Goal: Task Accomplishment & Management: Use online tool/utility

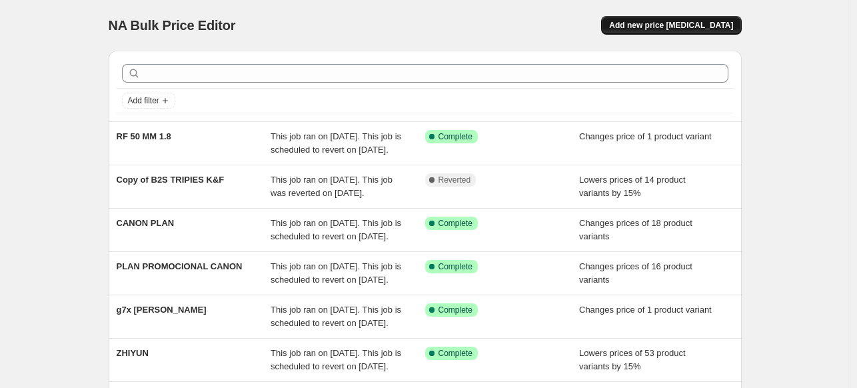
click at [662, 23] on span "Add new price change job" at bounding box center [671, 25] width 124 height 11
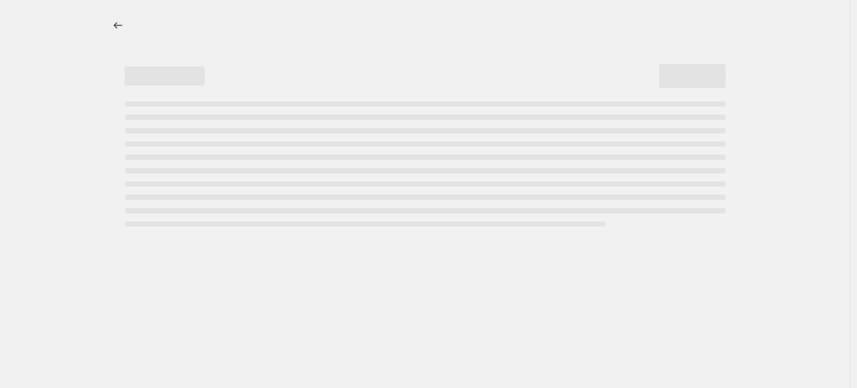
select select "percentage"
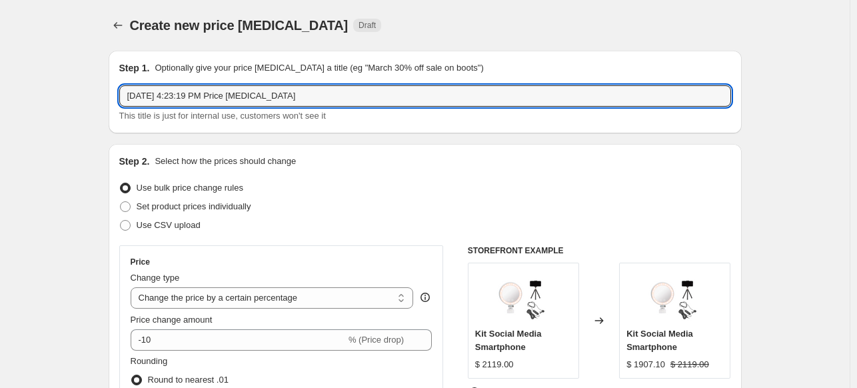
drag, startPoint x: 307, startPoint y: 99, endPoint x: -5, endPoint y: 63, distance: 313.9
click at [0, 63] on html "Home Settings Plans Skip to content Create new price change job. This page is r…" at bounding box center [428, 194] width 857 height 388
type input "PEAK DESIGN"
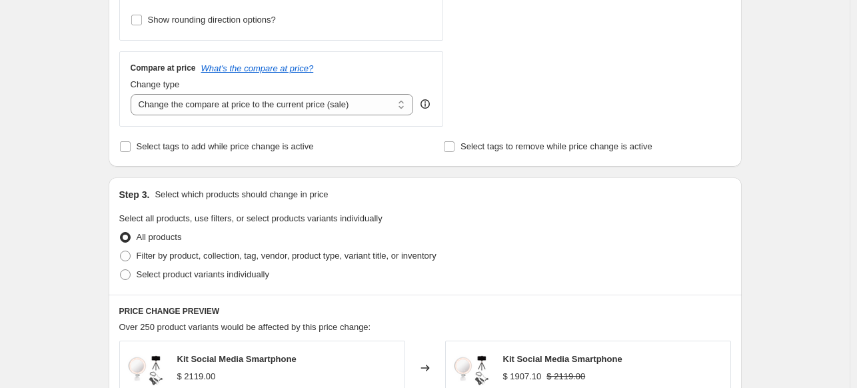
scroll to position [533, 0]
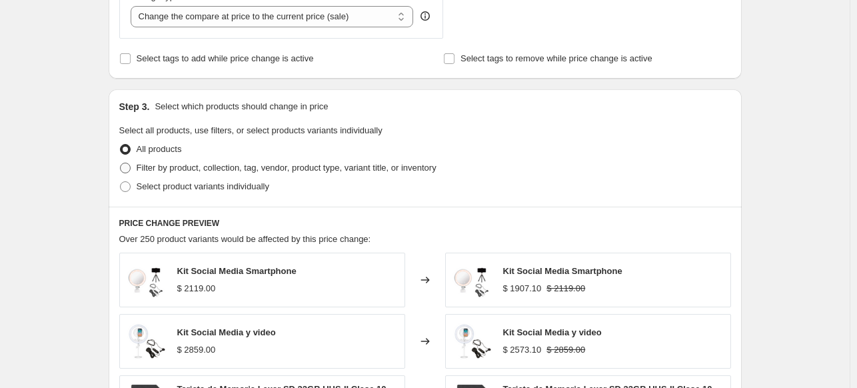
click at [197, 171] on span "Filter by product, collection, tag, vendor, product type, variant title, or inv…" at bounding box center [287, 168] width 300 height 10
click at [121, 163] on input "Filter by product, collection, tag, vendor, product type, variant title, or inv…" at bounding box center [120, 163] width 1 height 1
radio input "true"
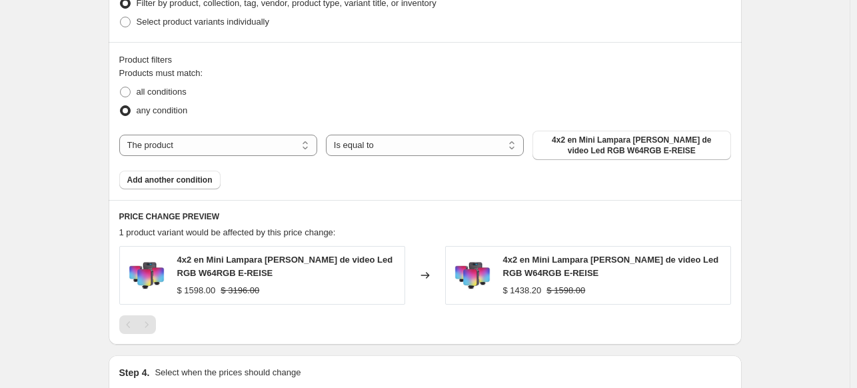
scroll to position [733, 0]
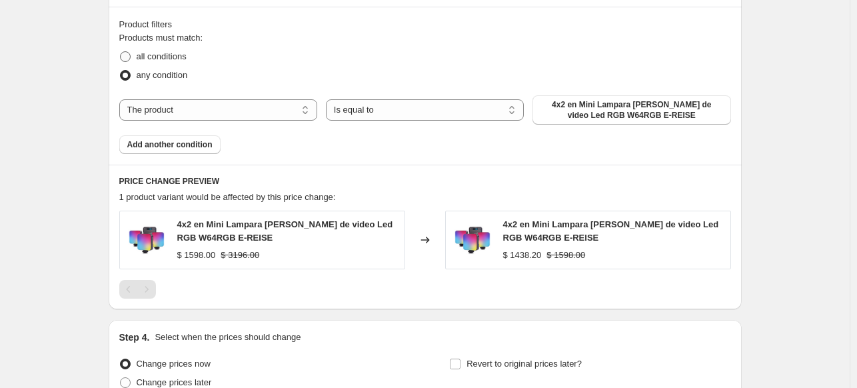
click at [151, 58] on span "all conditions" at bounding box center [162, 56] width 50 height 10
click at [121, 52] on input "all conditions" at bounding box center [120, 51] width 1 height 1
radio input "true"
click at [185, 115] on select "The product The product's collection The product's tag The product's vendor The…" at bounding box center [218, 109] width 198 height 21
select select "vendor"
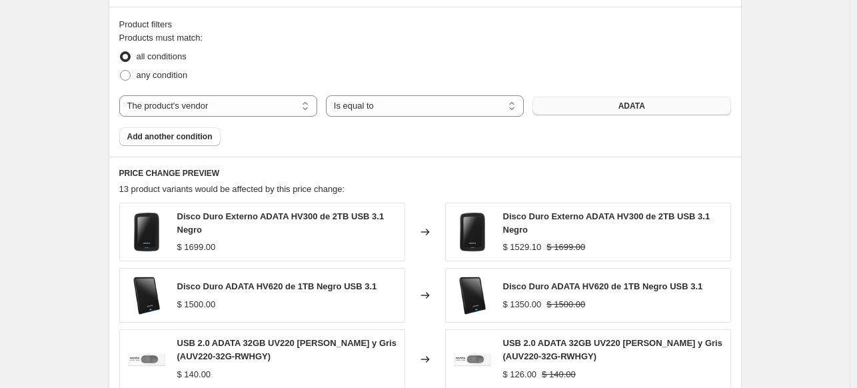
click at [605, 111] on button "ADATA" at bounding box center [631, 106] width 198 height 19
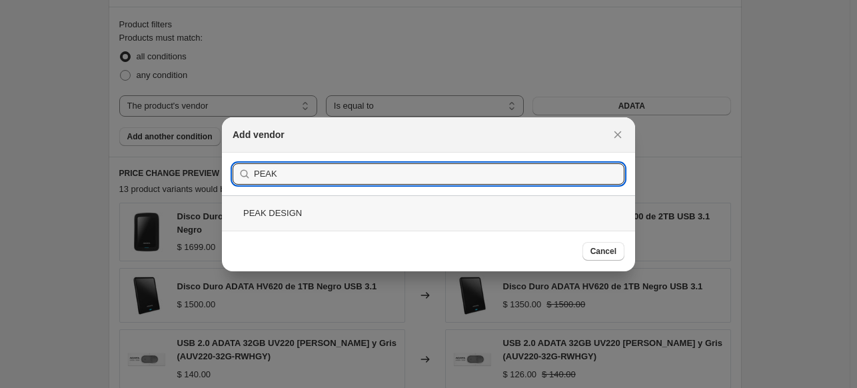
type input "PEAK"
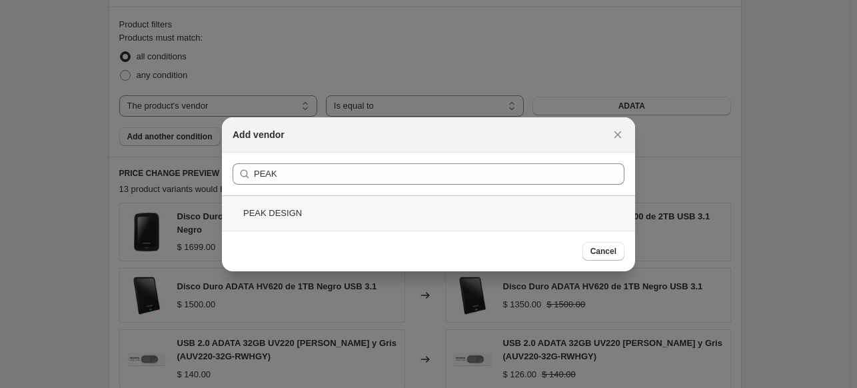
click at [263, 202] on div "PEAK DESIGN" at bounding box center [428, 212] width 413 height 35
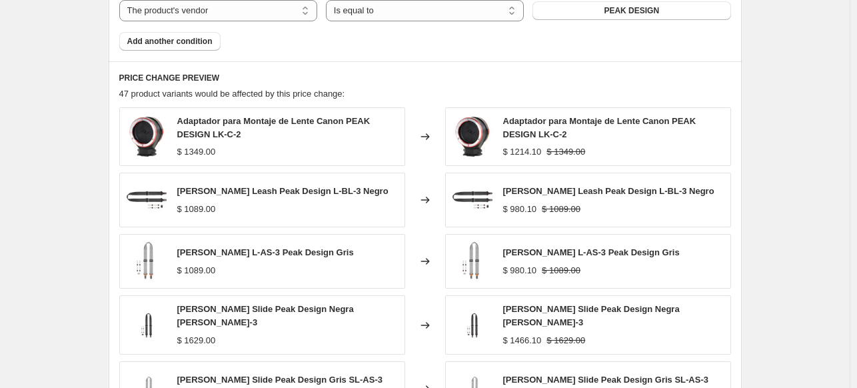
scroll to position [1097, 0]
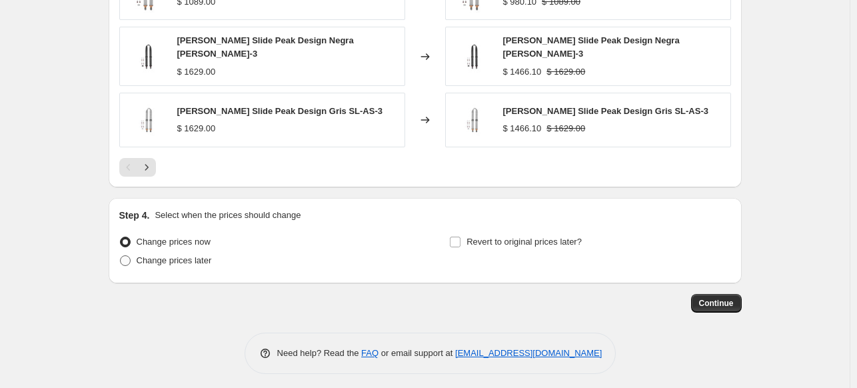
click at [147, 255] on span "Change prices later" at bounding box center [174, 260] width 75 height 10
click at [121, 255] on input "Change prices later" at bounding box center [120, 255] width 1 height 1
radio input "true"
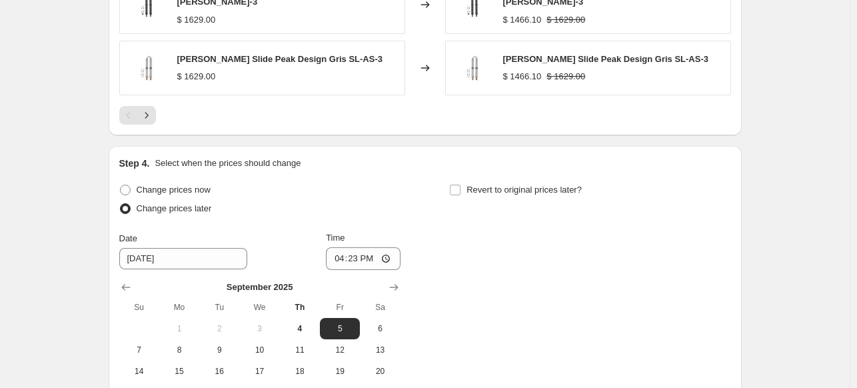
scroll to position [1297, 0]
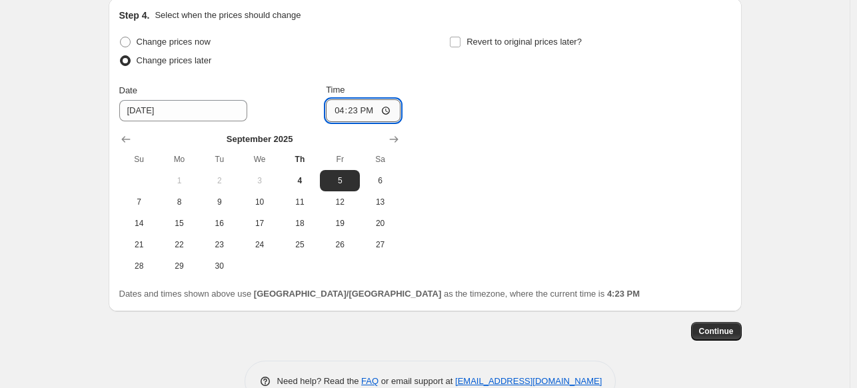
click at [339, 109] on input "16:23" at bounding box center [363, 110] width 75 height 23
type input "00:00"
click at [458, 37] on input "Revert to original prices later?" at bounding box center [455, 42] width 11 height 11
checkbox input "true"
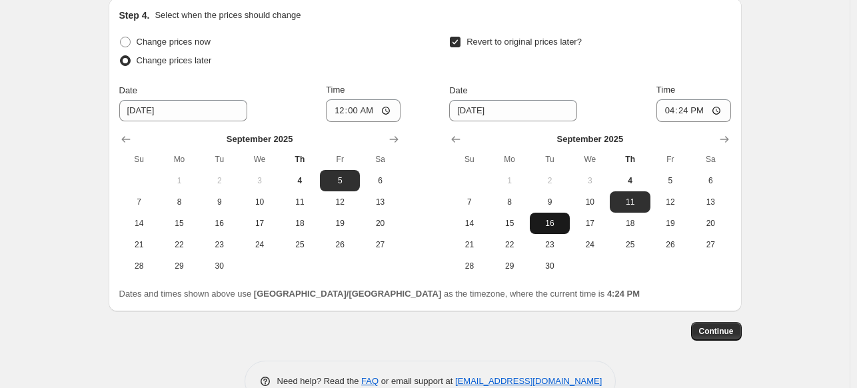
drag, startPoint x: 557, startPoint y: 255, endPoint x: 565, endPoint y: 227, distance: 28.5
click at [554, 255] on button "30" at bounding box center [550, 265] width 40 height 21
type input "9/30/2025"
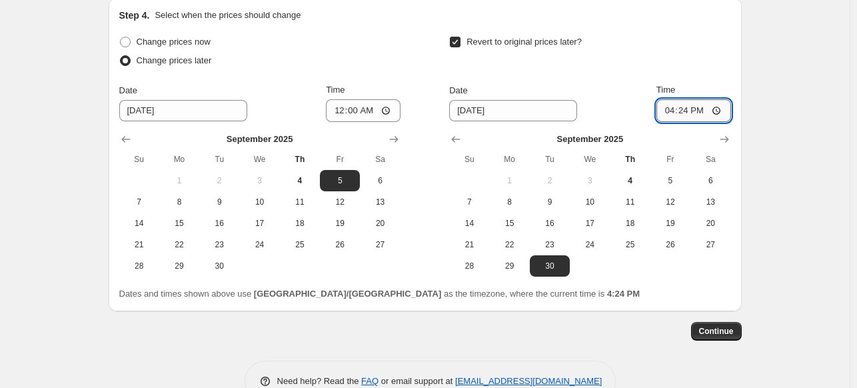
click at [667, 105] on input "16:24" at bounding box center [693, 110] width 75 height 23
type input "23:59"
click at [733, 326] on span "Continue" at bounding box center [716, 331] width 35 height 11
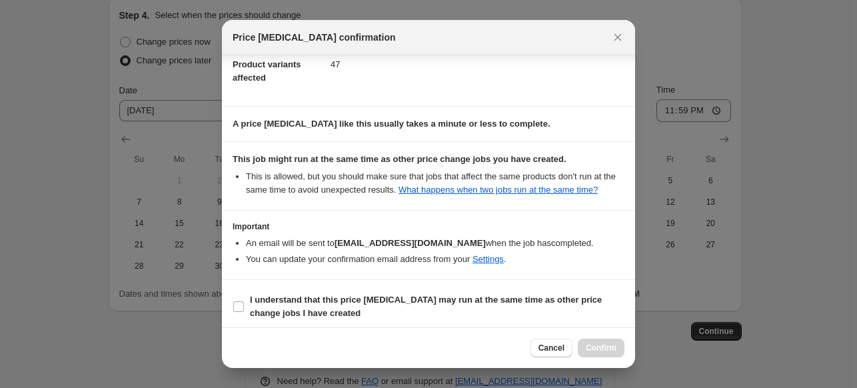
scroll to position [169, 0]
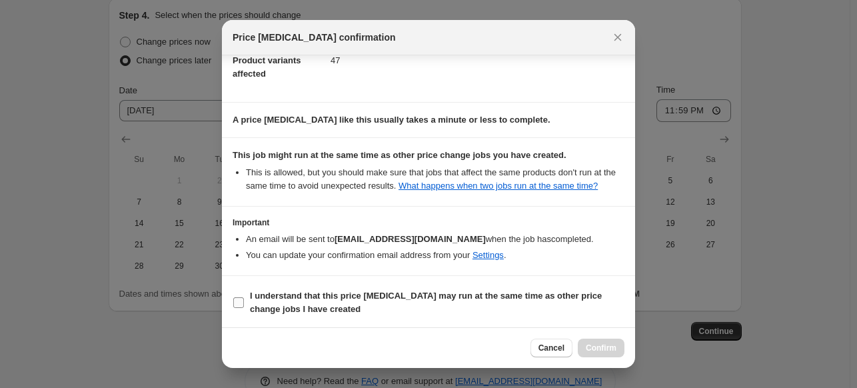
click at [243, 301] on input "I understand that this price change job may run at the same time as other price…" at bounding box center [238, 302] width 11 height 11
checkbox input "true"
click at [601, 349] on span "Confirm" at bounding box center [601, 348] width 31 height 11
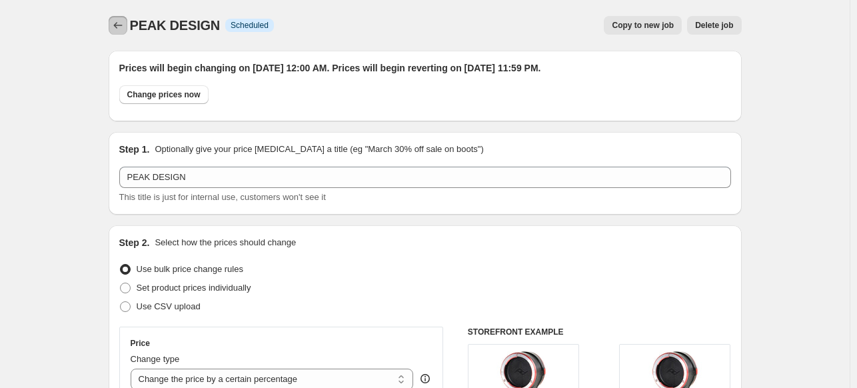
click at [113, 23] on button "Price change jobs" at bounding box center [118, 25] width 19 height 19
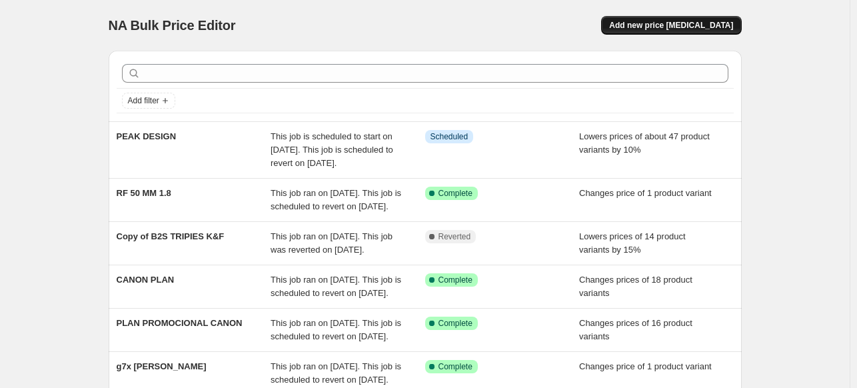
click at [652, 31] on button "Add new price change job" at bounding box center [671, 25] width 140 height 19
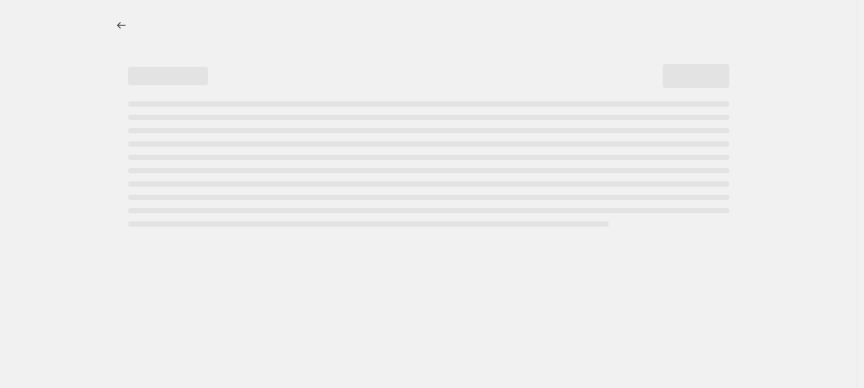
select select "percentage"
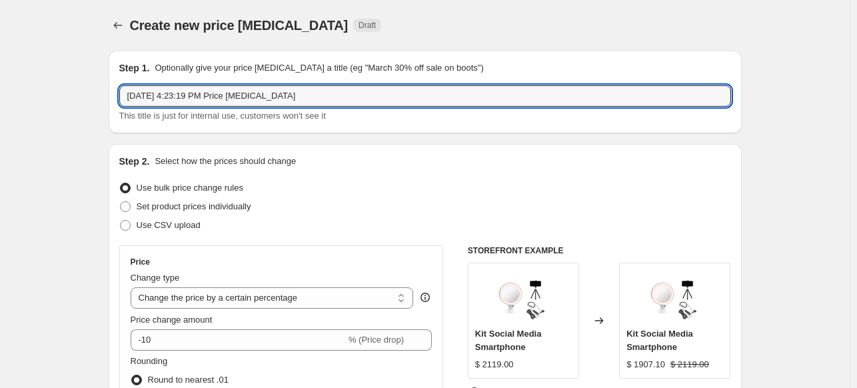
drag, startPoint x: 341, startPoint y: 93, endPoint x: 51, endPoint y: 65, distance: 291.9
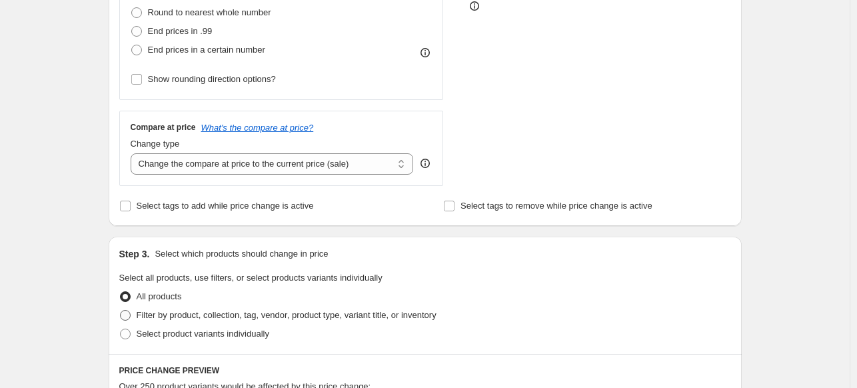
scroll to position [466, 0]
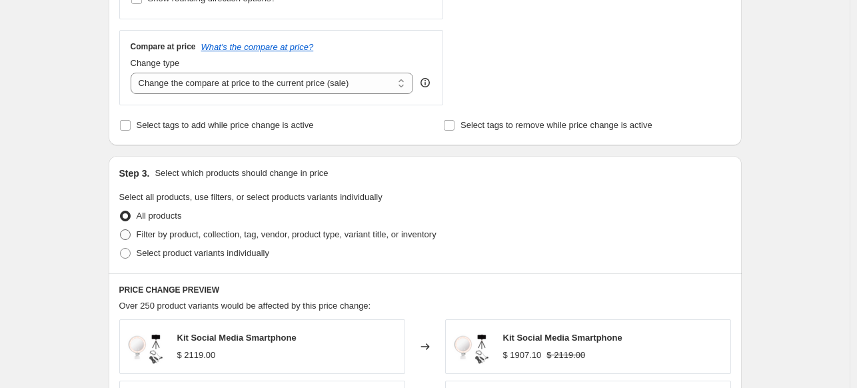
type input "MAGMOD"
click at [240, 236] on span "Filter by product, collection, tag, vendor, product type, variant title, or inv…" at bounding box center [287, 234] width 300 height 10
click at [121, 230] on input "Filter by product, collection, tag, vendor, product type, variant title, or inv…" at bounding box center [120, 229] width 1 height 1
radio input "true"
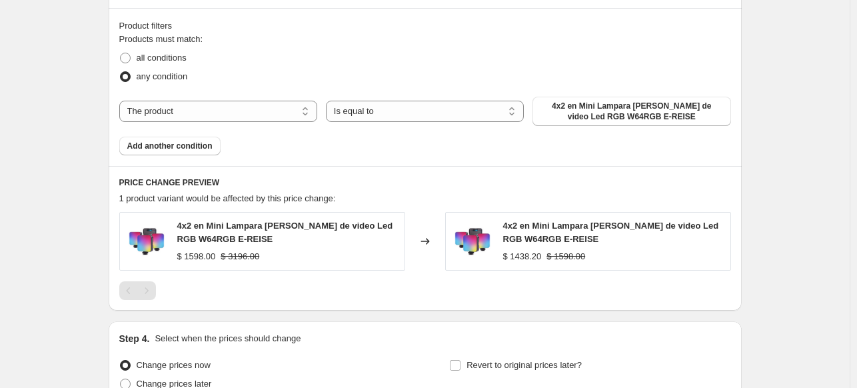
scroll to position [733, 0]
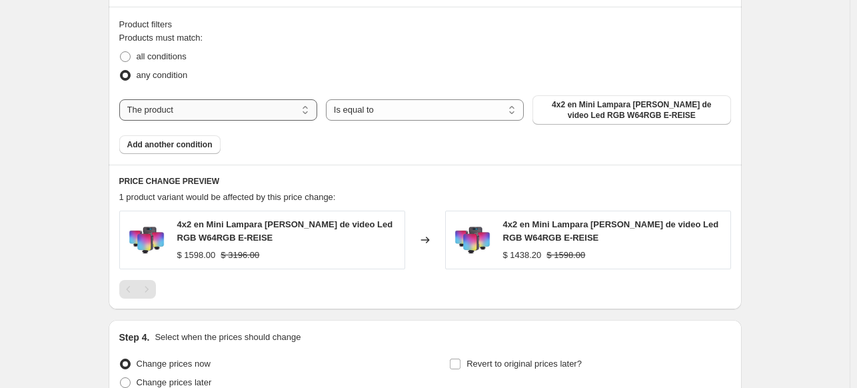
click at [246, 113] on select "The product The product's collection The product's tag The product's vendor The…" at bounding box center [218, 109] width 198 height 21
select select "vendor"
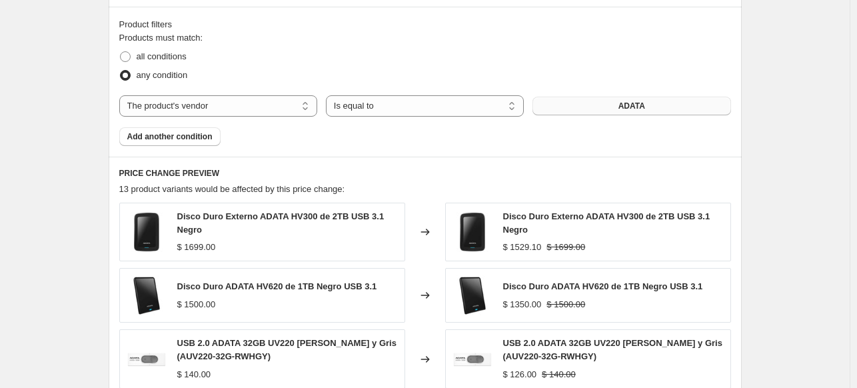
click at [573, 109] on button "ADATA" at bounding box center [631, 106] width 198 height 19
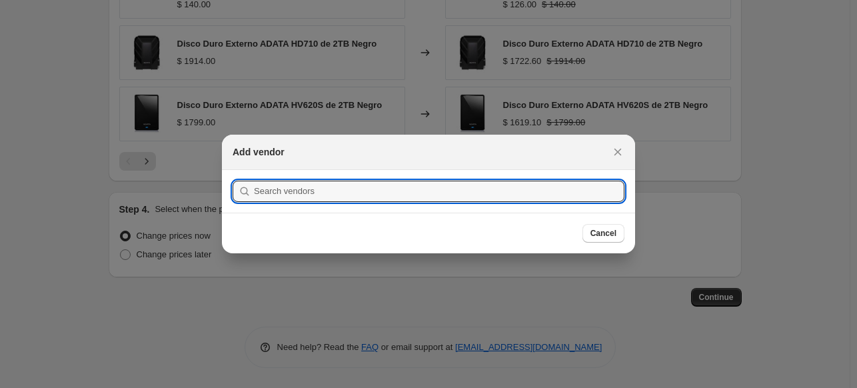
scroll to position [0, 0]
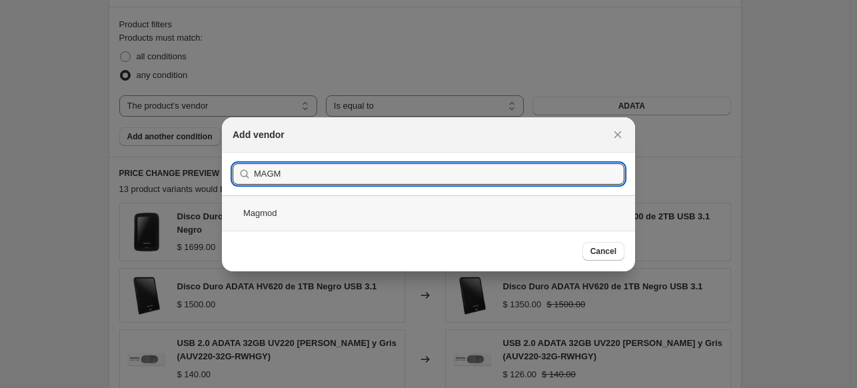
type input "MAGM"
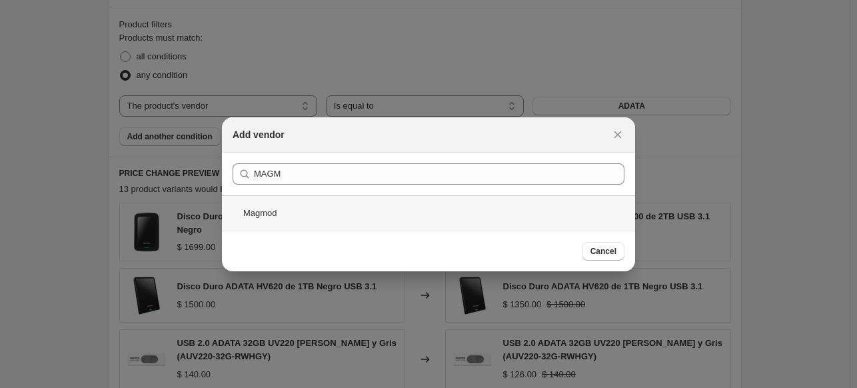
click at [264, 215] on div "Magmod" at bounding box center [428, 212] width 413 height 35
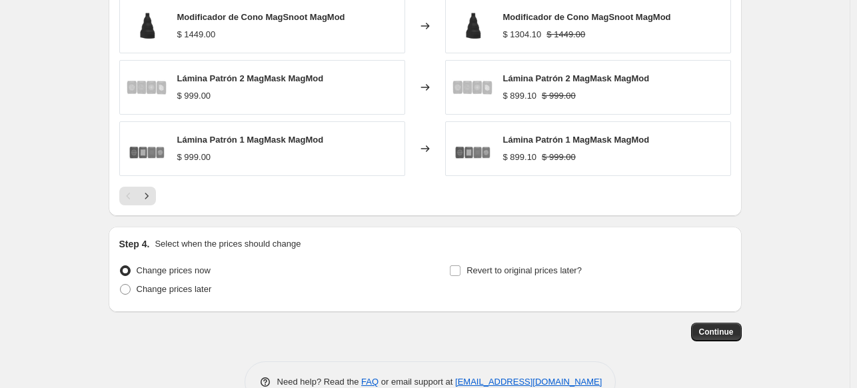
scroll to position [1093, 0]
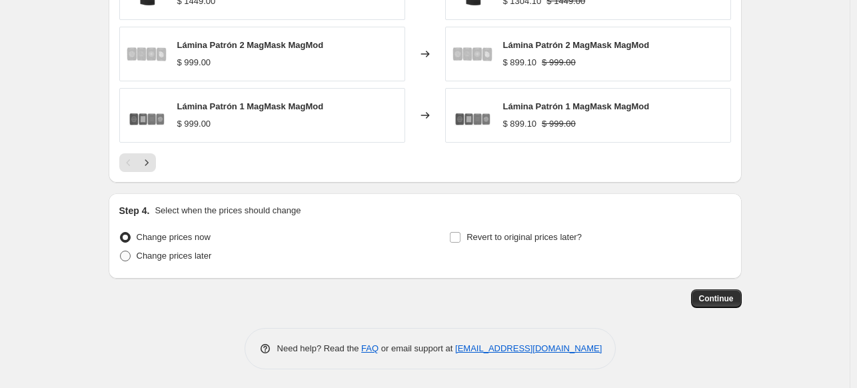
click at [205, 255] on span "Change prices later" at bounding box center [174, 256] width 75 height 10
click at [121, 251] on input "Change prices later" at bounding box center [120, 251] width 1 height 1
radio input "true"
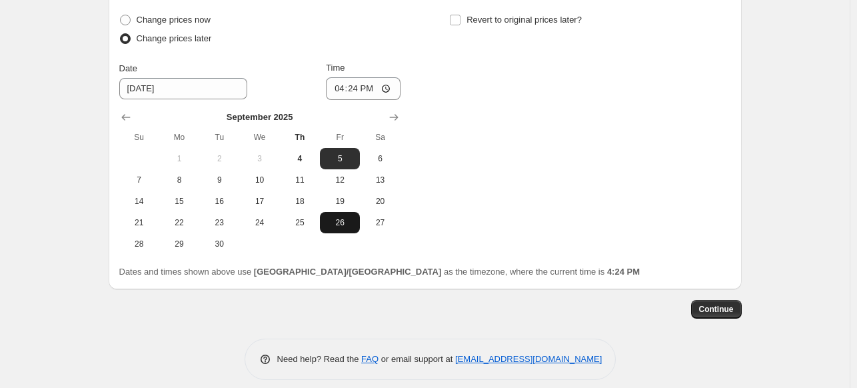
scroll to position [1320, 0]
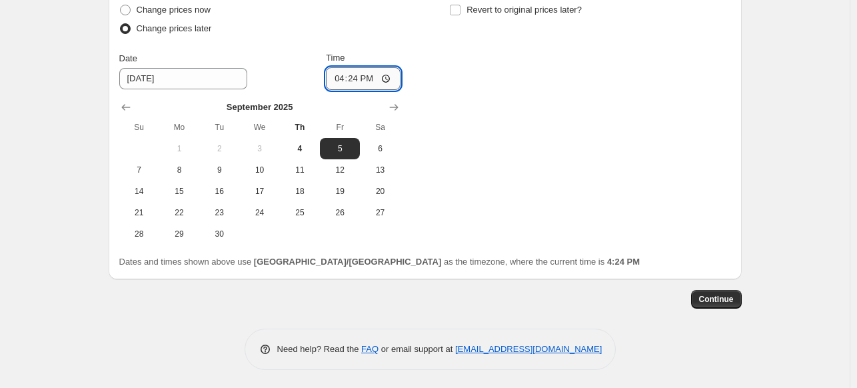
click at [346, 77] on input "16:24" at bounding box center [363, 78] width 75 height 23
type input "00:00"
click at [459, 7] on input "Revert to original prices later?" at bounding box center [455, 10] width 11 height 11
checkbox input "true"
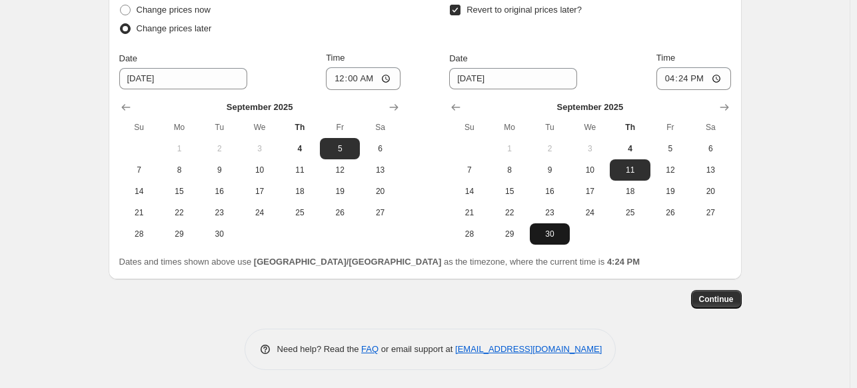
click at [564, 235] on span "30" at bounding box center [549, 234] width 29 height 11
type input "9/30/2025"
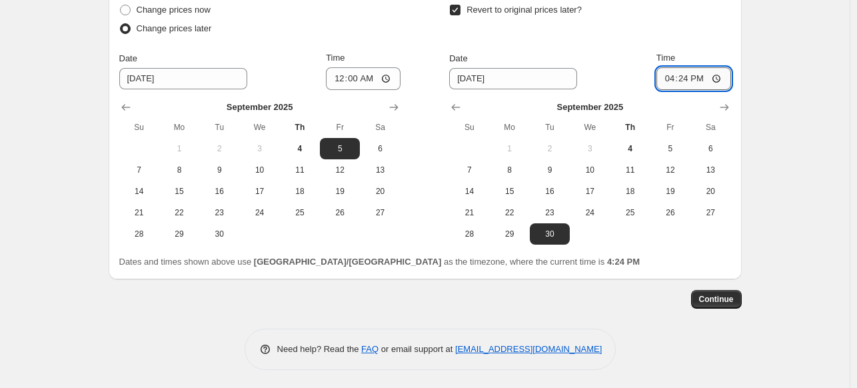
click at [672, 77] on input "16:24" at bounding box center [693, 78] width 75 height 23
type input "23:59"
click at [722, 301] on span "Continue" at bounding box center [716, 299] width 35 height 11
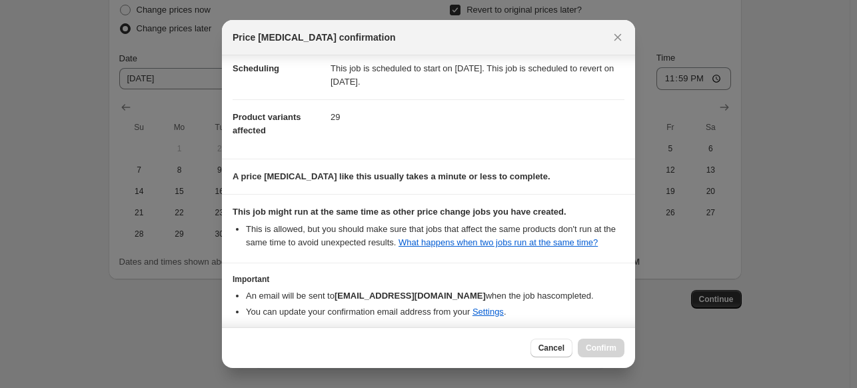
scroll to position [169, 0]
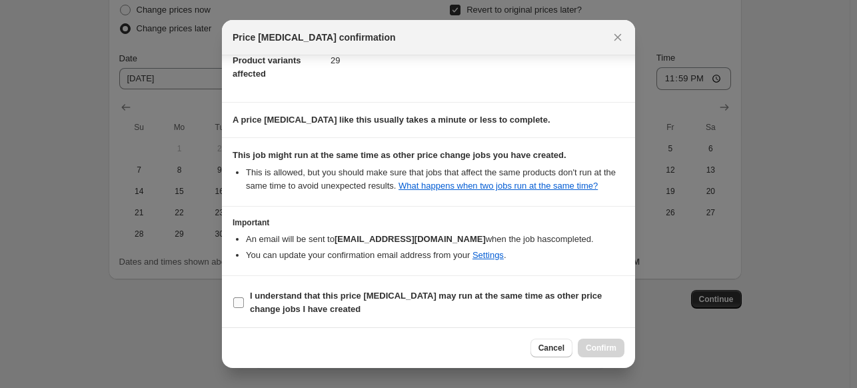
click at [239, 301] on input "I understand that this price change job may run at the same time as other price…" at bounding box center [238, 302] width 11 height 11
checkbox input "true"
click at [593, 339] on button "Confirm" at bounding box center [601, 348] width 47 height 19
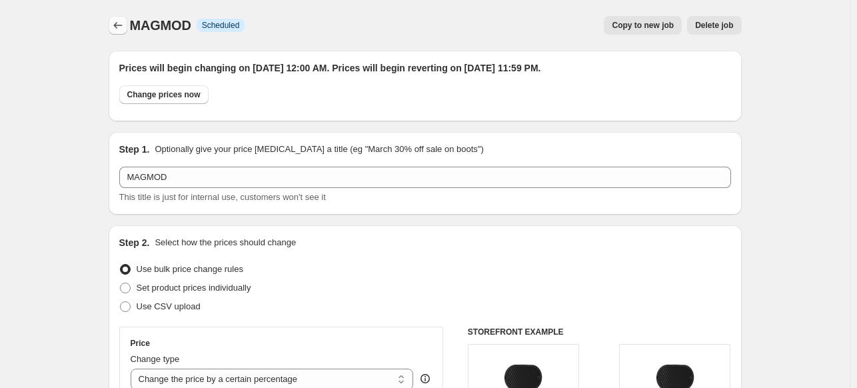
click at [120, 29] on icon "Price change jobs" at bounding box center [117, 25] width 13 height 13
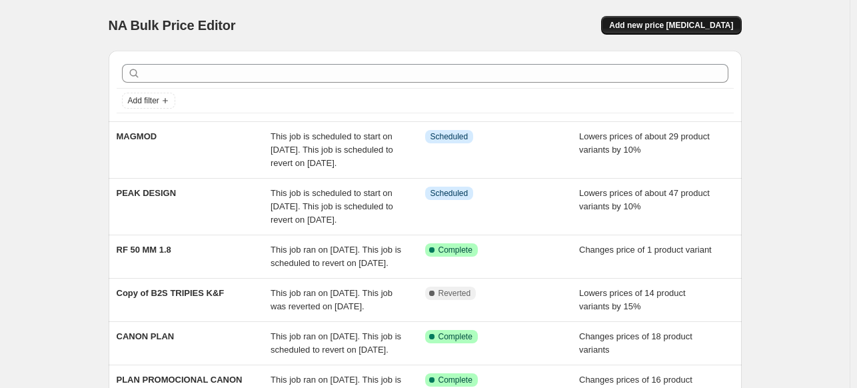
click at [683, 23] on span "Add new price change job" at bounding box center [671, 25] width 124 height 11
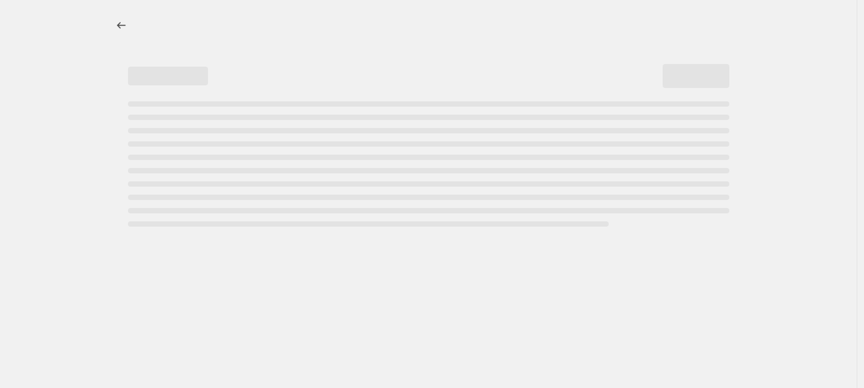
select select "percentage"
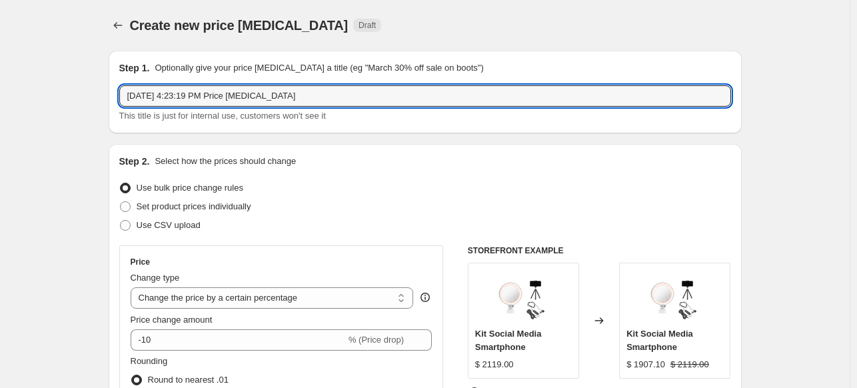
drag, startPoint x: 303, startPoint y: 98, endPoint x: -160, endPoint y: 46, distance: 465.4
click at [0, 46] on html "Home Settings Plans Skip to content Create new price change job. This page is r…" at bounding box center [428, 194] width 857 height 388
type input "g"
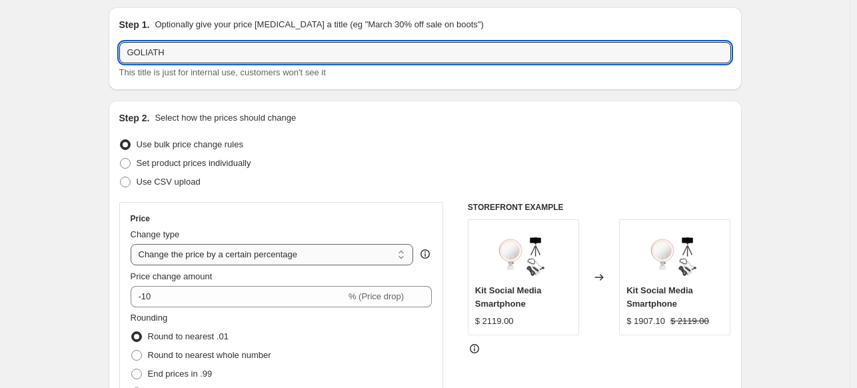
scroll to position [67, 0]
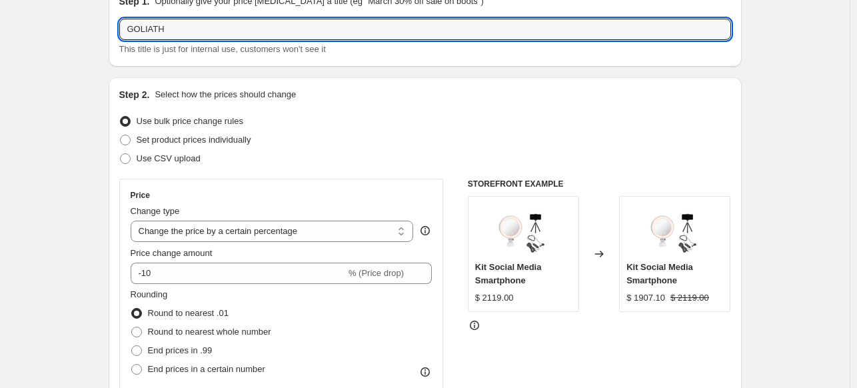
type input "GOLIATH"
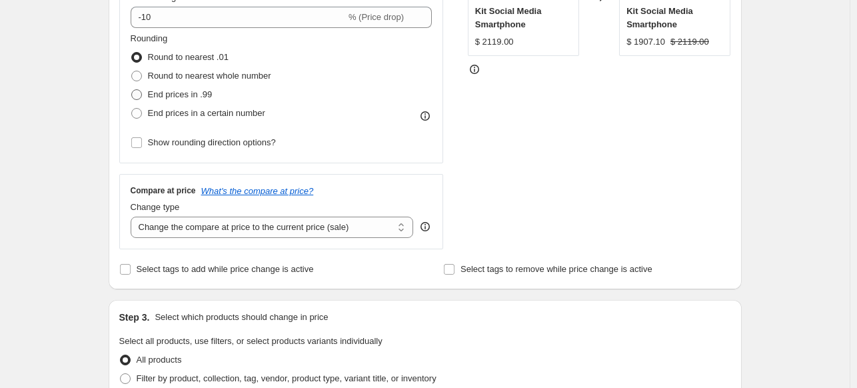
scroll to position [333, 0]
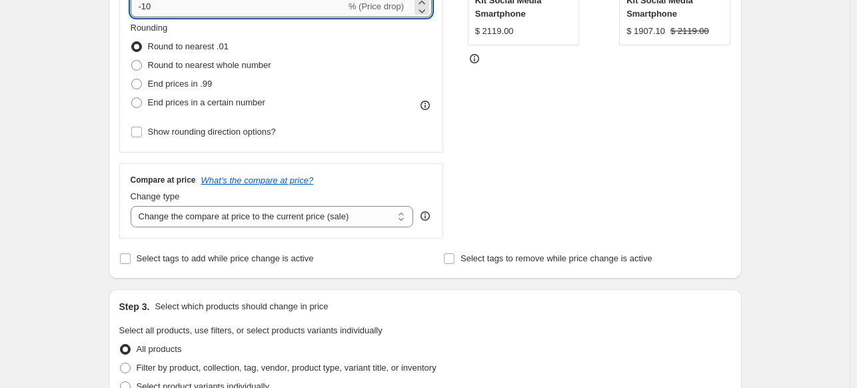
click at [174, 11] on input "-10" at bounding box center [238, 6] width 215 height 21
type input "-1"
type input "-20"
click at [47, 109] on div "Create new price change job. This page is ready Create new price change job Dra…" at bounding box center [425, 335] width 850 height 1336
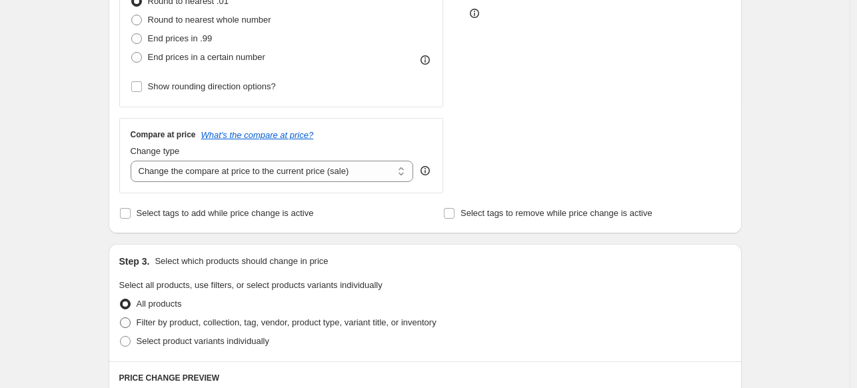
scroll to position [533, 0]
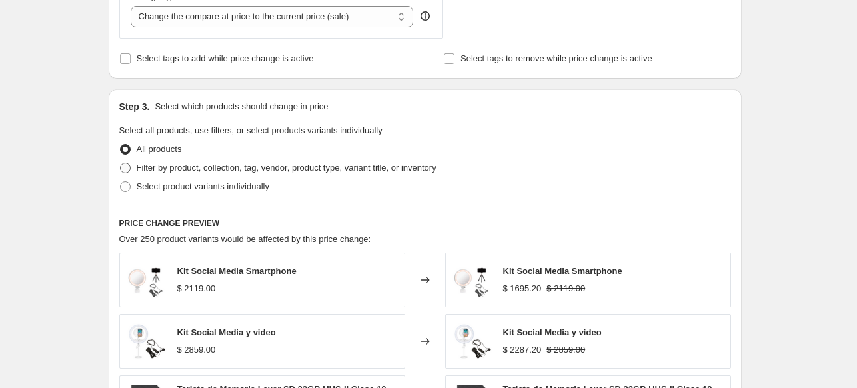
click at [237, 168] on span "Filter by product, collection, tag, vendor, product type, variant title, or inv…" at bounding box center [287, 168] width 300 height 10
click at [121, 163] on input "Filter by product, collection, tag, vendor, product type, variant title, or inv…" at bounding box center [120, 163] width 1 height 1
radio input "true"
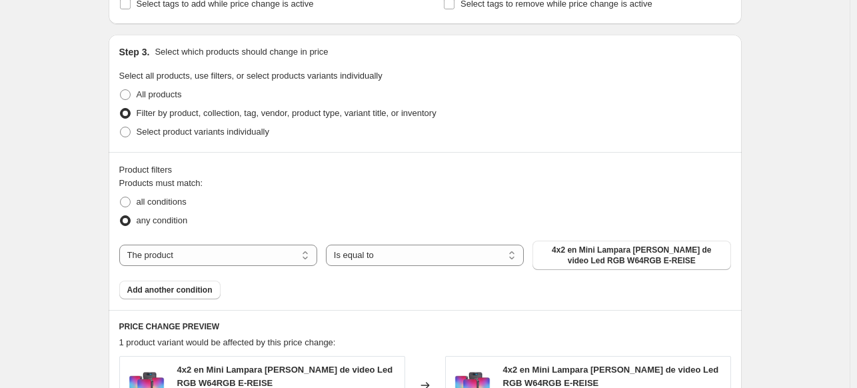
scroll to position [666, 0]
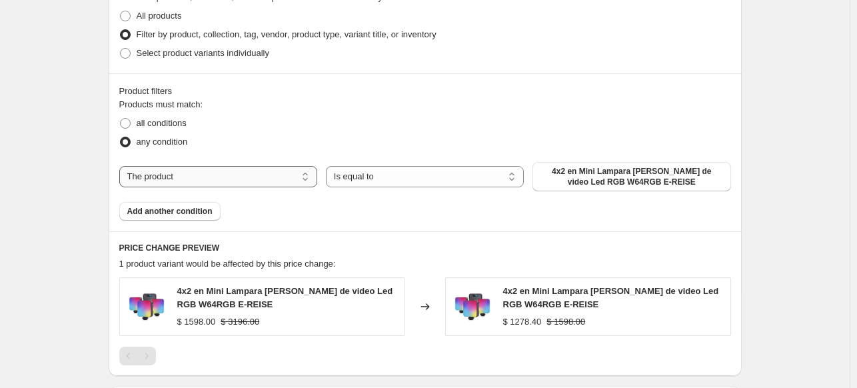
click at [277, 175] on select "The product The product's collection The product's tag The product's vendor The…" at bounding box center [218, 176] width 198 height 21
select select "vendor"
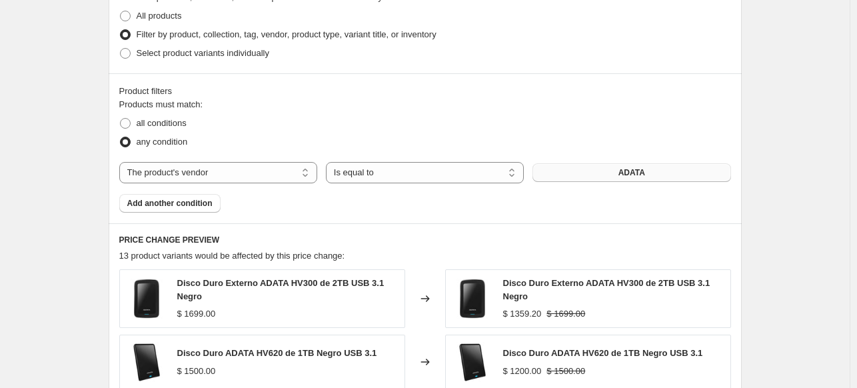
click at [626, 178] on button "ADATA" at bounding box center [631, 172] width 198 height 19
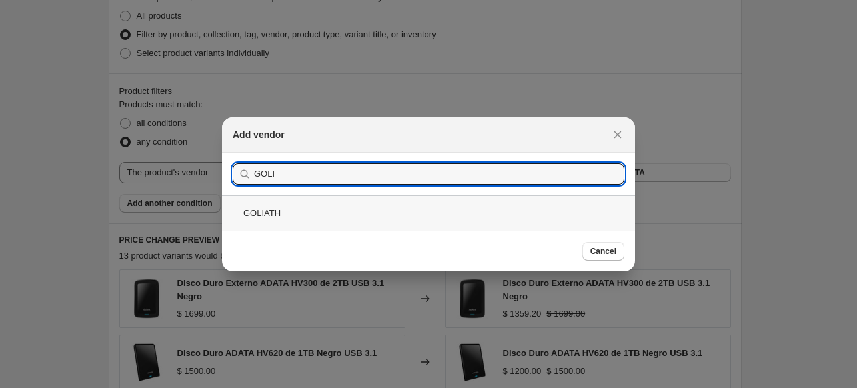
type input "GOLI"
click at [276, 213] on div "GOLIATH" at bounding box center [428, 212] width 413 height 35
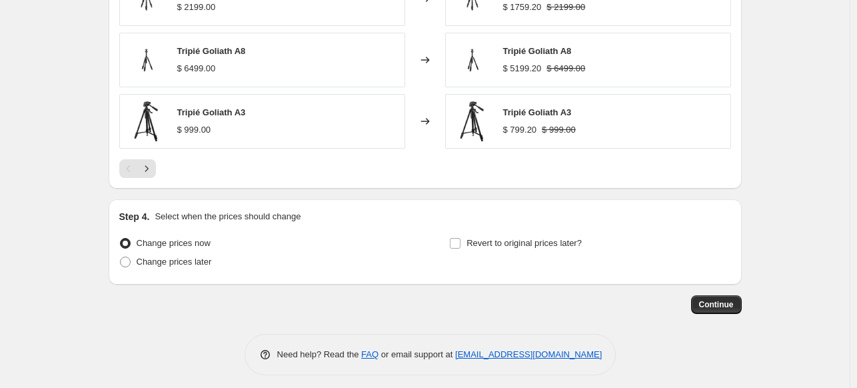
scroll to position [1093, 0]
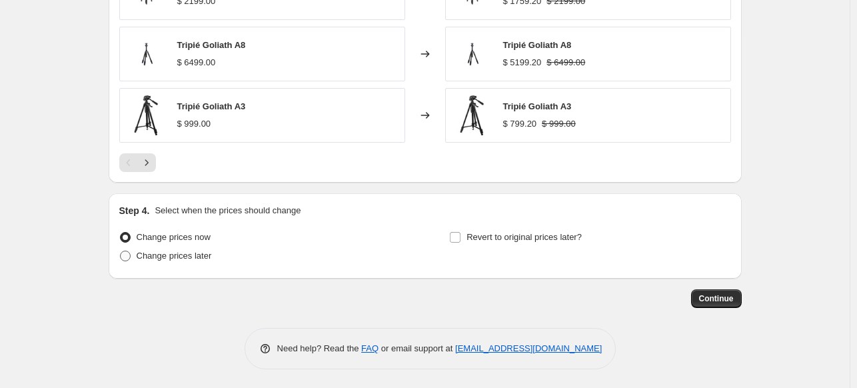
click at [200, 261] on span "Change prices later" at bounding box center [174, 256] width 75 height 10
click at [121, 251] on input "Change prices later" at bounding box center [120, 251] width 1 height 1
radio input "true"
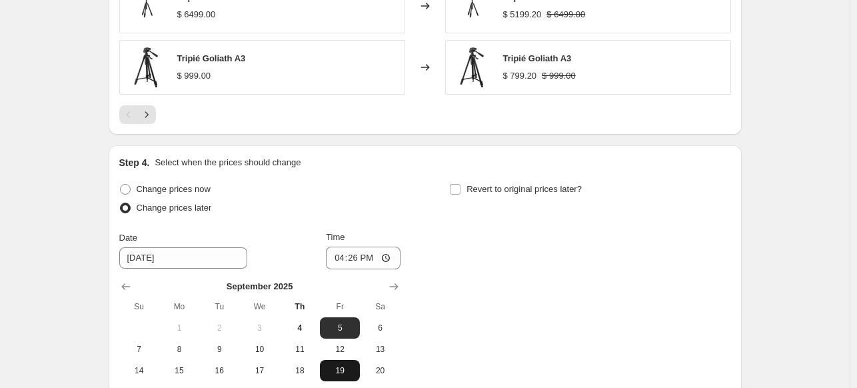
scroll to position [1226, 0]
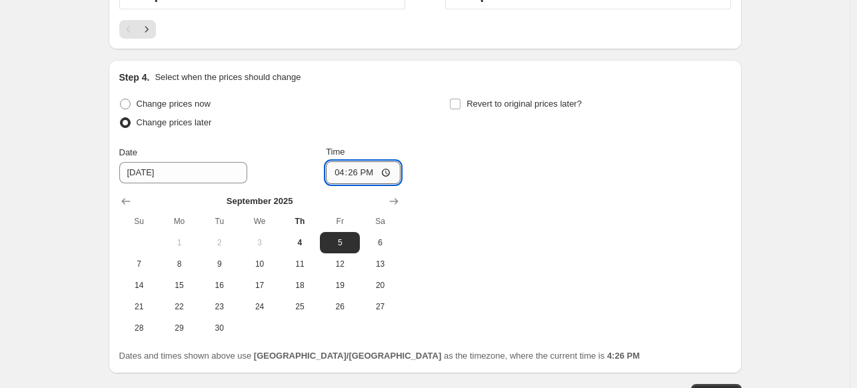
click at [335, 166] on input "16:26" at bounding box center [363, 172] width 75 height 23
type input "00:00"
click at [456, 105] on input "Revert to original prices later?" at bounding box center [455, 104] width 11 height 11
checkbox input "true"
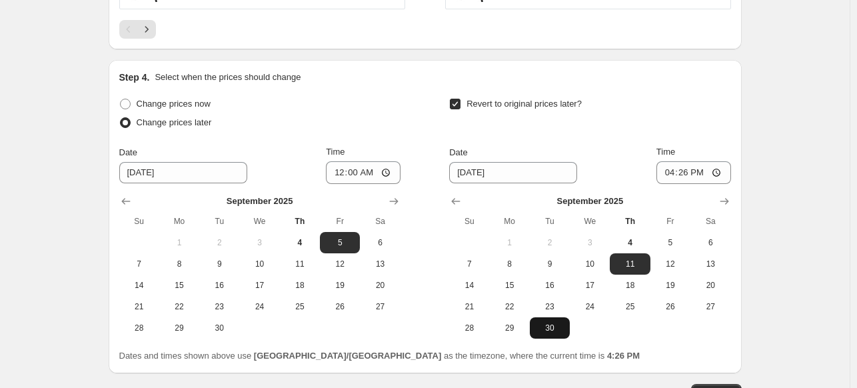
click at [557, 336] on button "30" at bounding box center [550, 327] width 40 height 21
type input "9/30/2025"
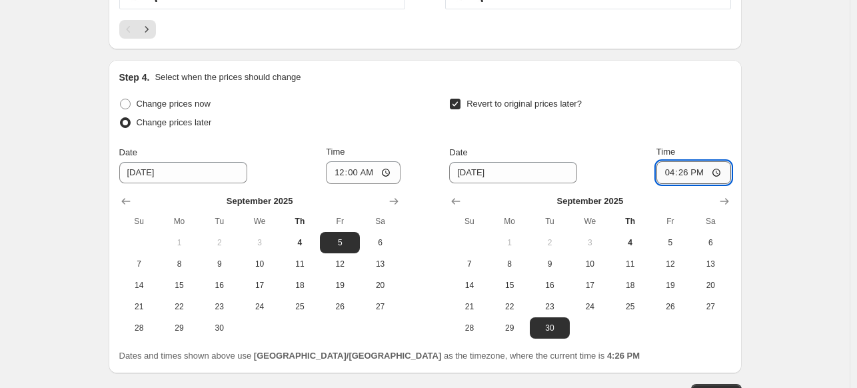
click at [666, 168] on input "16:26" at bounding box center [693, 172] width 75 height 23
type input "23:59"
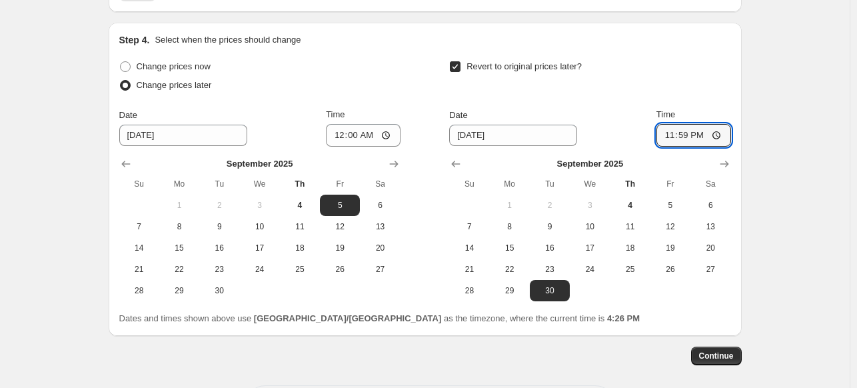
scroll to position [1293, 0]
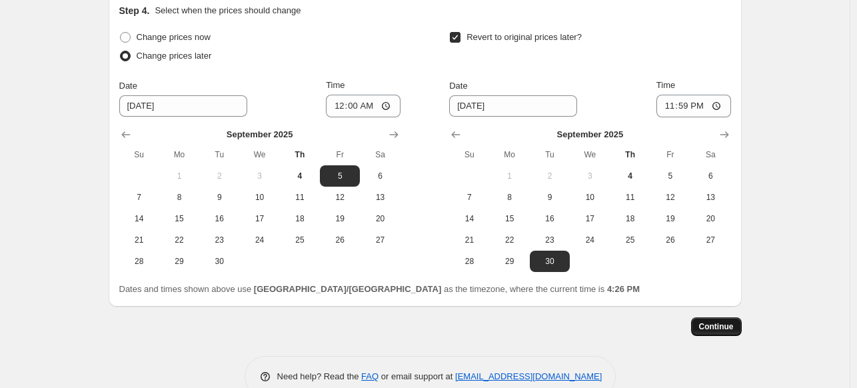
click at [733, 331] on button "Continue" at bounding box center [716, 326] width 51 height 19
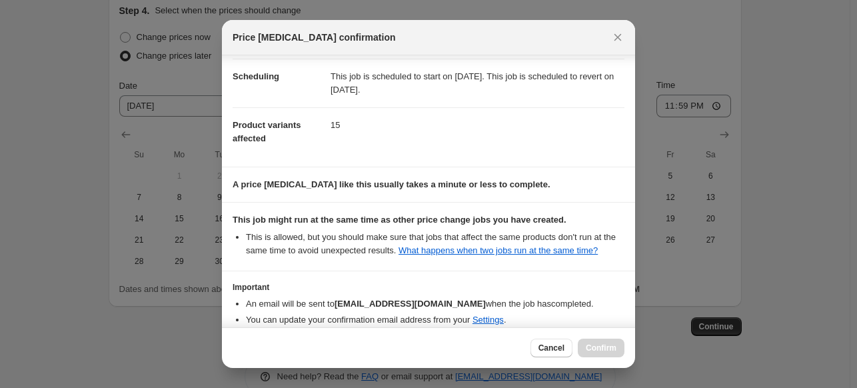
scroll to position [169, 0]
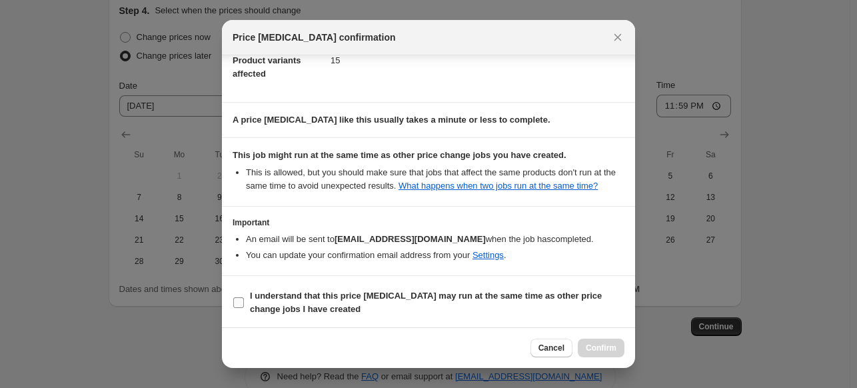
click at [241, 299] on input "I understand that this price change job may run at the same time as other price…" at bounding box center [238, 302] width 11 height 11
checkbox input "true"
click at [603, 351] on span "Confirm" at bounding box center [601, 348] width 31 height 11
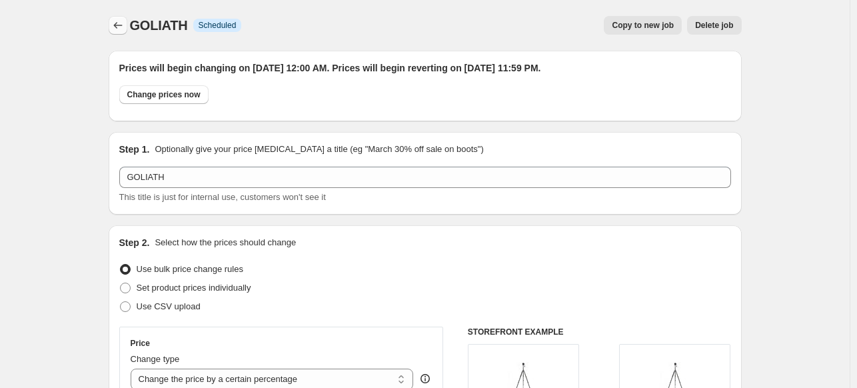
click at [117, 21] on icon "Price change jobs" at bounding box center [117, 25] width 13 height 13
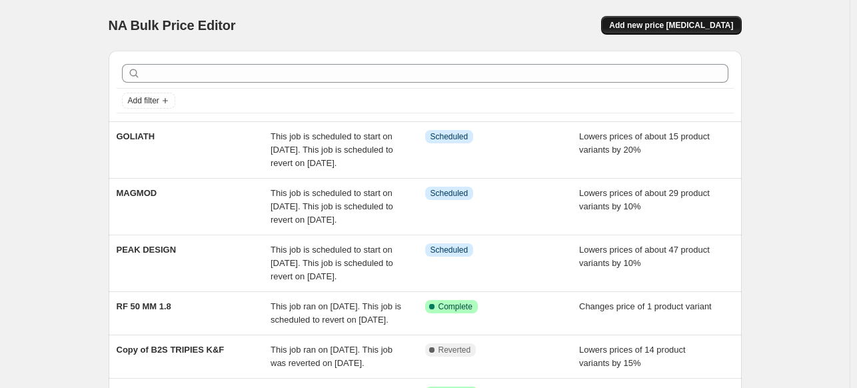
click at [660, 31] on button "Add new price change job" at bounding box center [671, 25] width 140 height 19
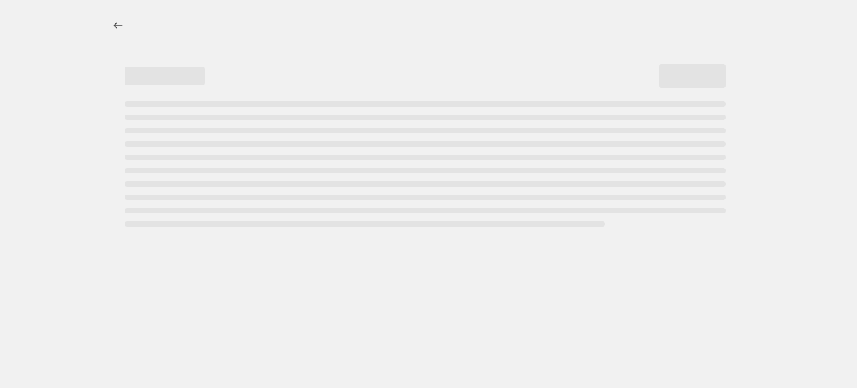
select select "percentage"
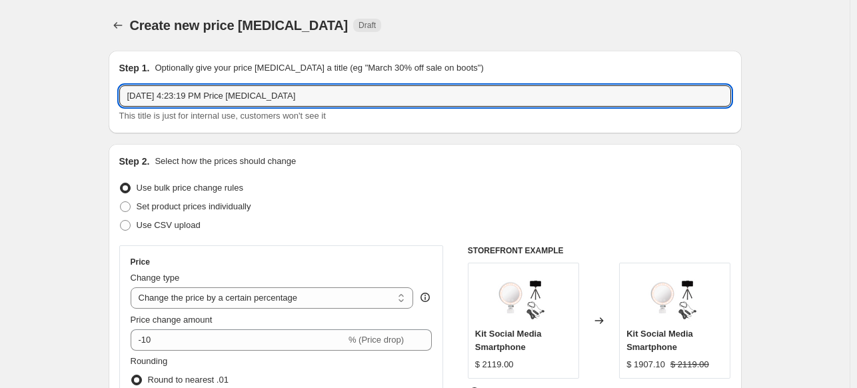
drag, startPoint x: 218, startPoint y: 96, endPoint x: 2, endPoint y: 65, distance: 218.1
type input "m"
type input "A"
type input "MAONO"
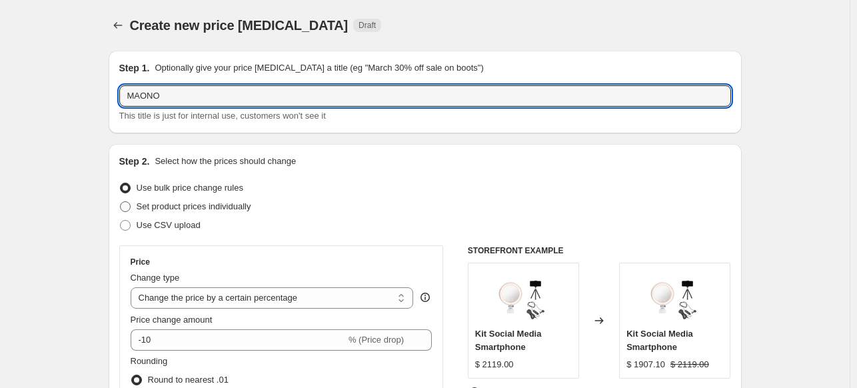
click at [208, 207] on span "Set product prices individually" at bounding box center [194, 206] width 115 height 10
click at [121, 202] on input "Set product prices individually" at bounding box center [120, 201] width 1 height 1
radio input "true"
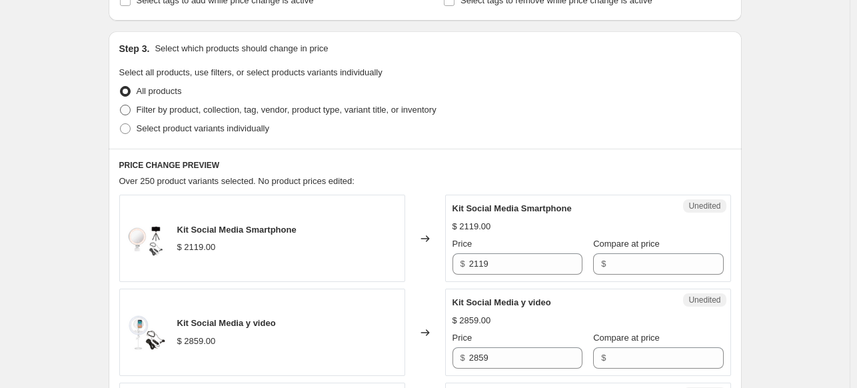
scroll to position [267, 0]
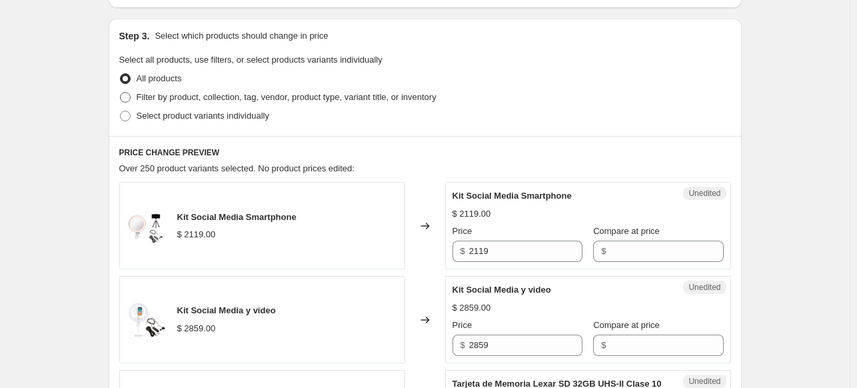
click at [206, 99] on span "Filter by product, collection, tag, vendor, product type, variant title, or inv…" at bounding box center [287, 97] width 300 height 10
click at [121, 93] on input "Filter by product, collection, tag, vendor, product type, variant title, or inv…" at bounding box center [120, 92] width 1 height 1
radio input "true"
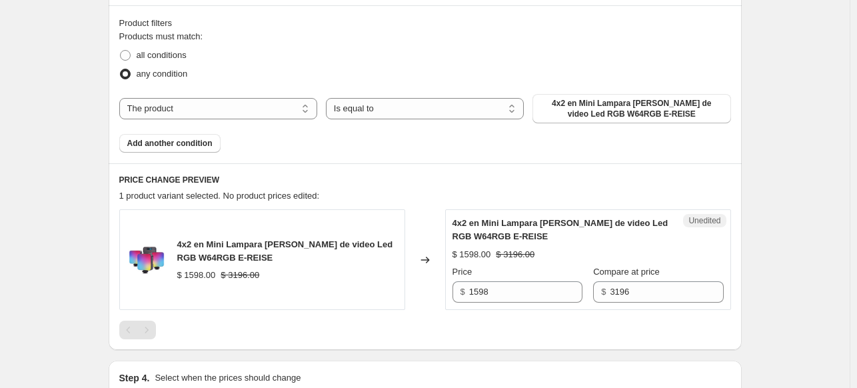
scroll to position [333, 0]
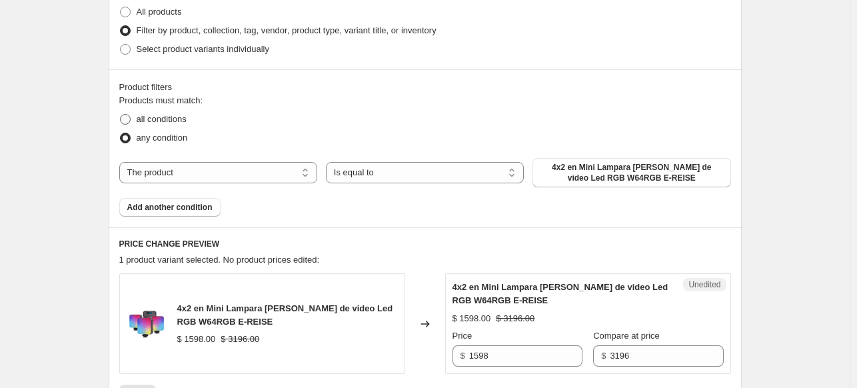
click at [160, 117] on span "all conditions" at bounding box center [162, 119] width 50 height 10
click at [121, 115] on input "all conditions" at bounding box center [120, 114] width 1 height 1
radio input "true"
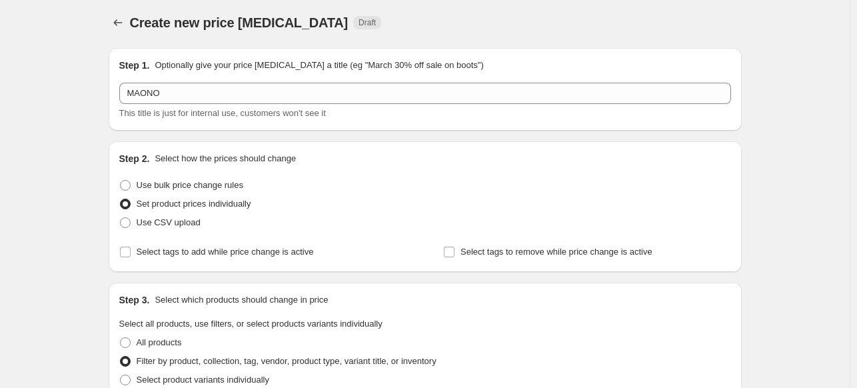
scroll to position [0, 0]
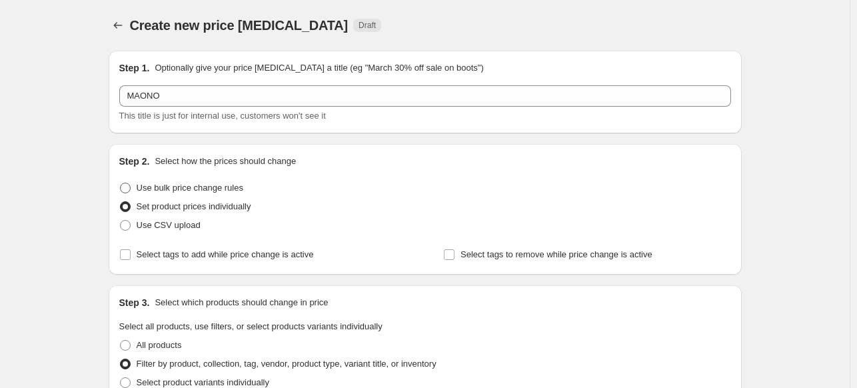
click at [205, 187] on span "Use bulk price change rules" at bounding box center [190, 188] width 107 height 10
click at [121, 183] on input "Use bulk price change rules" at bounding box center [120, 183] width 1 height 1
radio input "true"
select select "percentage"
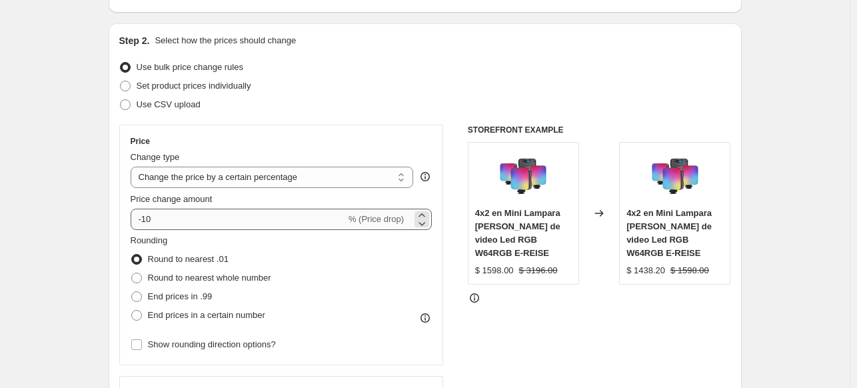
scroll to position [133, 0]
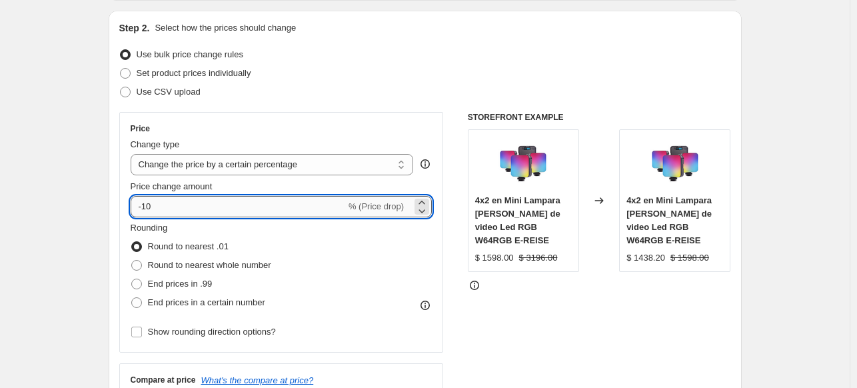
click at [172, 206] on input "-10" at bounding box center [238, 206] width 215 height 21
type input "-1"
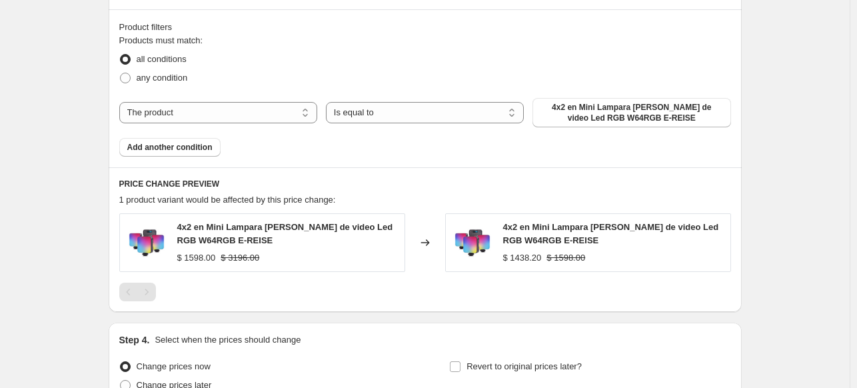
scroll to position [733, 0]
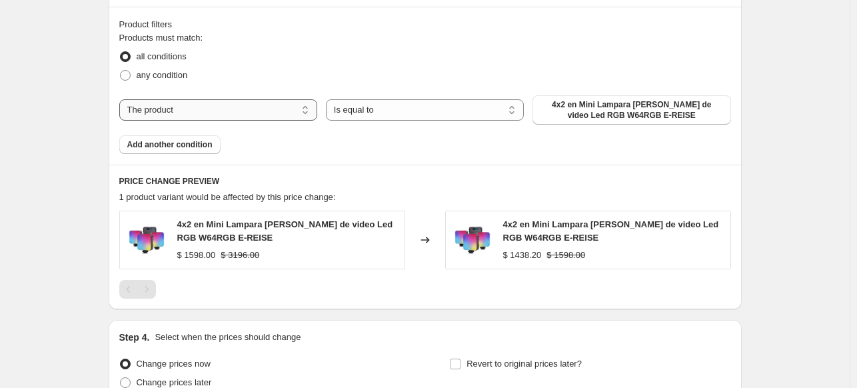
type input "-25"
click at [245, 109] on select "The product The product's collection The product's tag The product's vendor The…" at bounding box center [218, 109] width 198 height 21
select select "vendor"
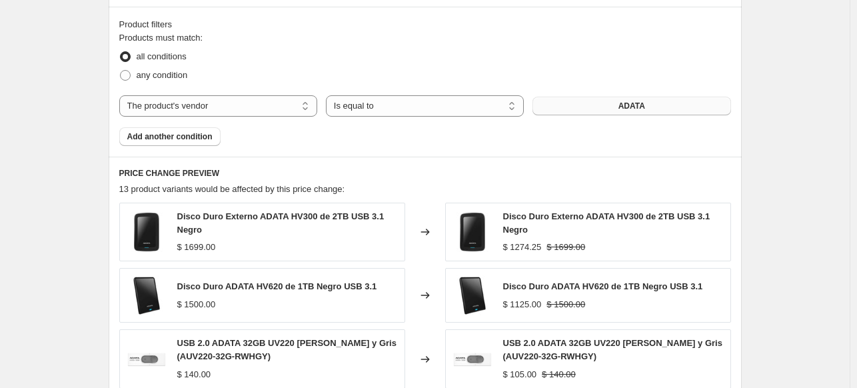
click at [600, 106] on button "ADATA" at bounding box center [631, 106] width 198 height 19
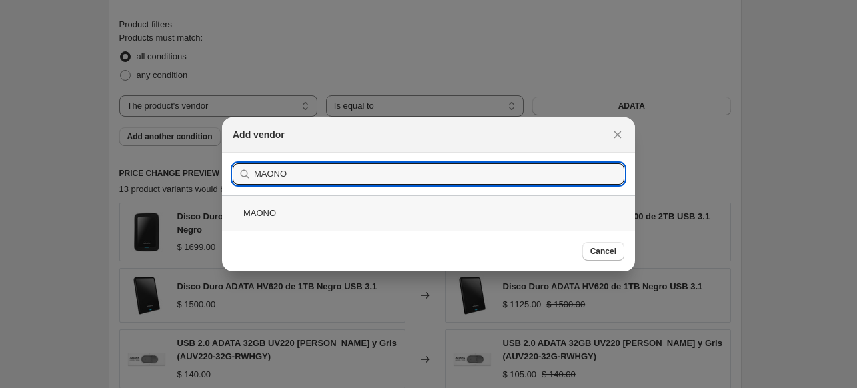
type input "MAONO"
click at [269, 210] on div "MAONO" at bounding box center [428, 212] width 413 height 35
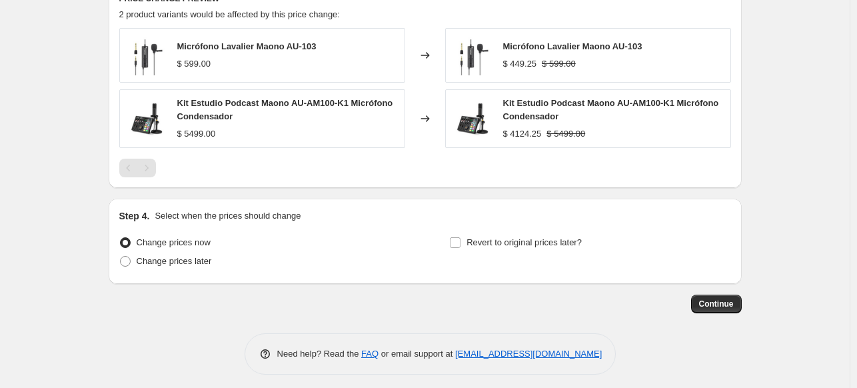
scroll to position [914, 0]
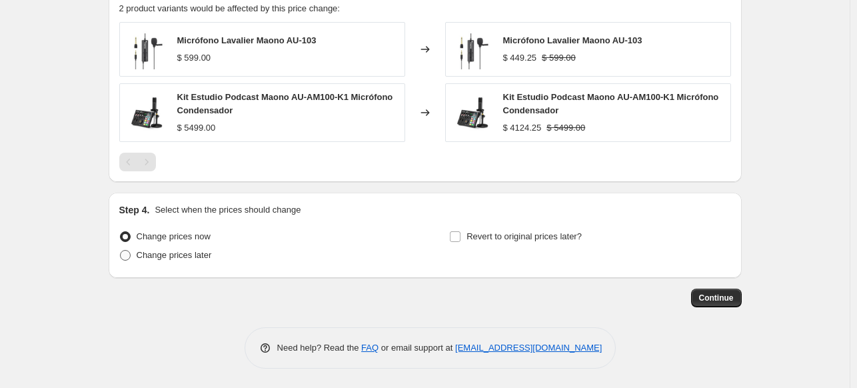
click at [207, 259] on span "Change prices later" at bounding box center [174, 255] width 75 height 10
click at [121, 251] on input "Change prices later" at bounding box center [120, 250] width 1 height 1
radio input "true"
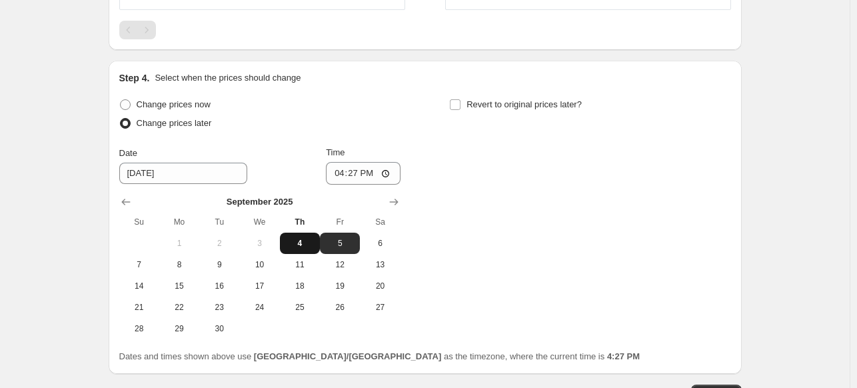
scroll to position [1047, 0]
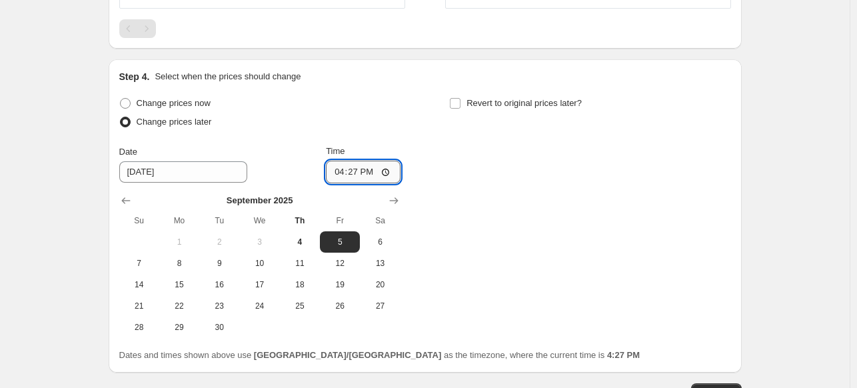
click at [342, 175] on input "16:27" at bounding box center [363, 172] width 75 height 23
type input "00:00"
click at [467, 98] on label "Revert to original prices later?" at bounding box center [515, 103] width 133 height 19
click at [460, 98] on input "Revert to original prices later?" at bounding box center [455, 103] width 11 height 11
checkbox input "true"
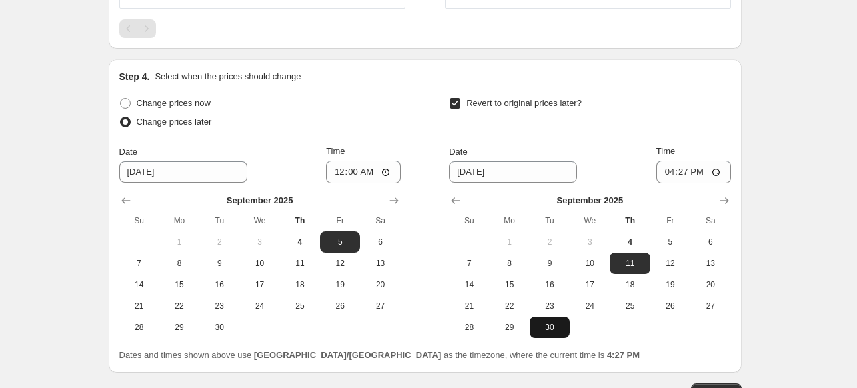
click at [564, 322] on span "30" at bounding box center [549, 327] width 29 height 11
type input "9/30/2025"
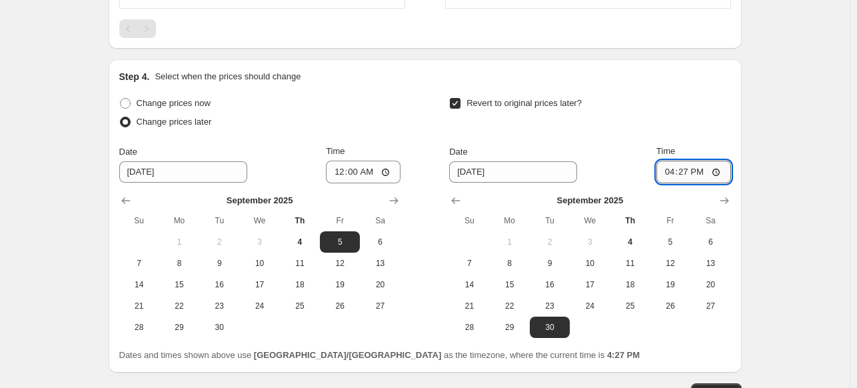
click at [669, 169] on input "16:27" at bounding box center [693, 172] width 75 height 23
type input "23:59"
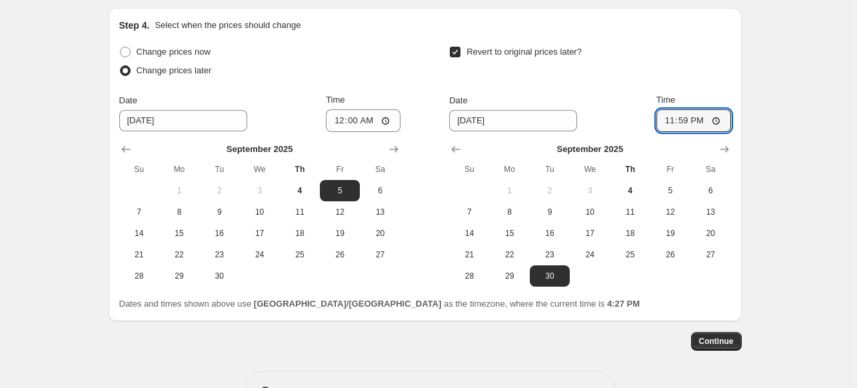
scroll to position [1141, 0]
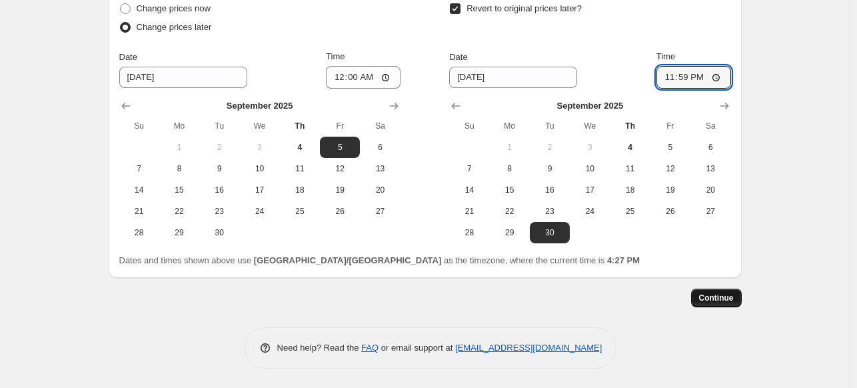
click at [733, 291] on button "Continue" at bounding box center [716, 298] width 51 height 19
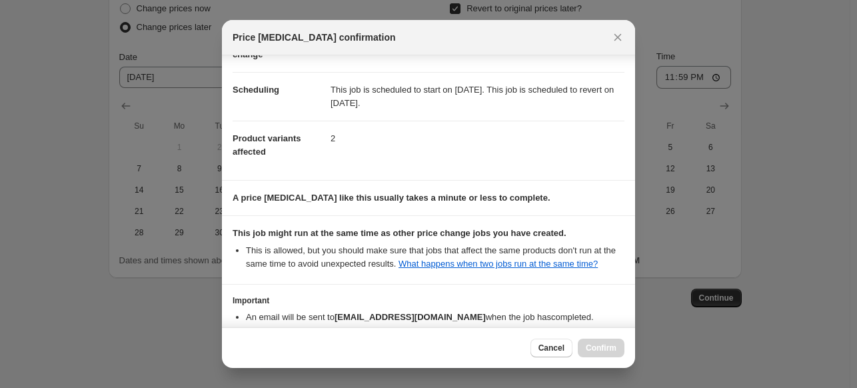
scroll to position [169, 0]
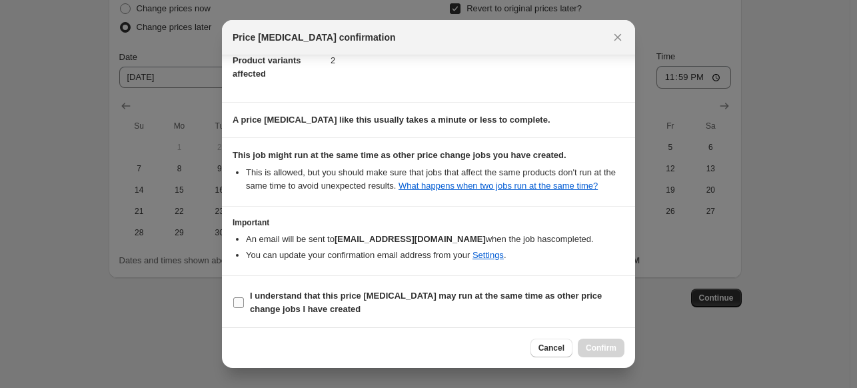
click at [237, 292] on label "I understand that this price change job may run at the same time as other price…" at bounding box center [429, 303] width 392 height 32
click at [237, 297] on input "I understand that this price change job may run at the same time as other price…" at bounding box center [238, 302] width 11 height 11
checkbox input "true"
click at [603, 348] on span "Confirm" at bounding box center [601, 348] width 31 height 11
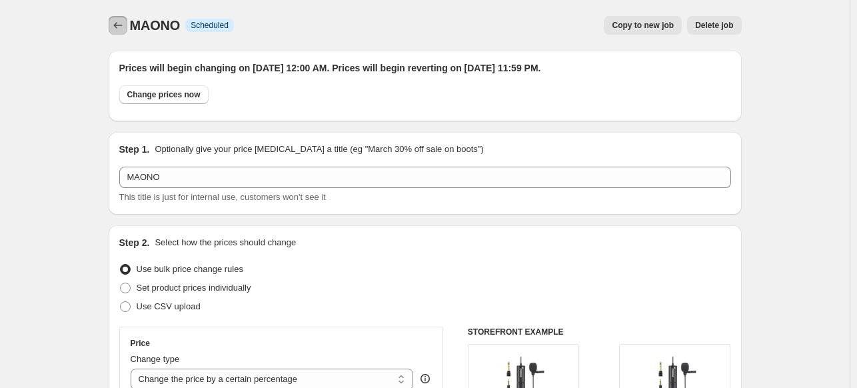
click at [127, 25] on button "Price change jobs" at bounding box center [118, 25] width 19 height 19
